Goal: Find contact information: Find contact information

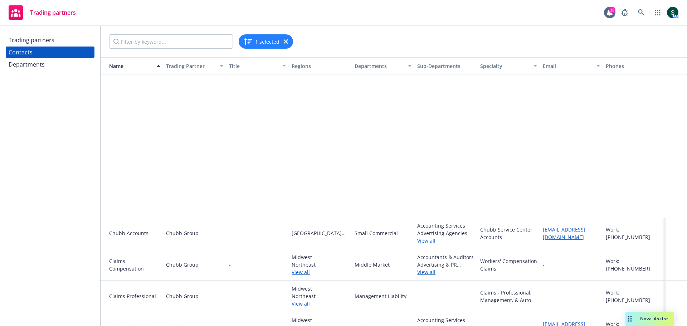
scroll to position [179, 0]
